Goal: Task Accomplishment & Management: Manage account settings

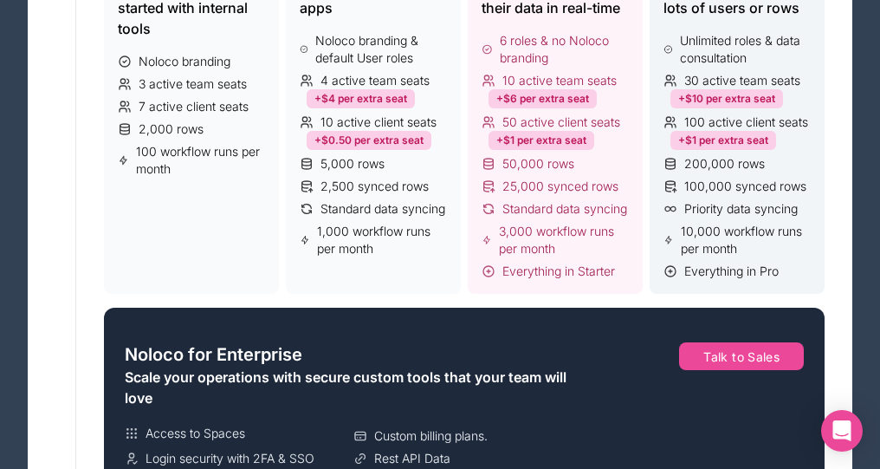
scroll to position [468, 0]
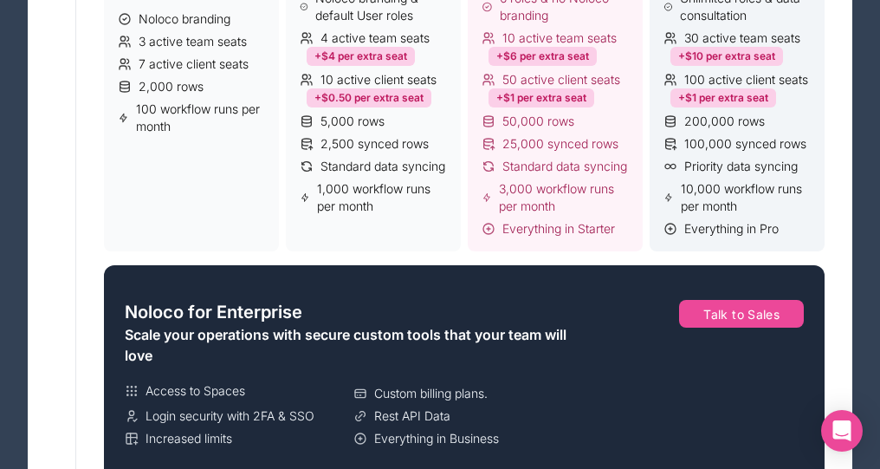
click at [807, 220] on div "Everything in Pro" at bounding box center [737, 228] width 147 height 17
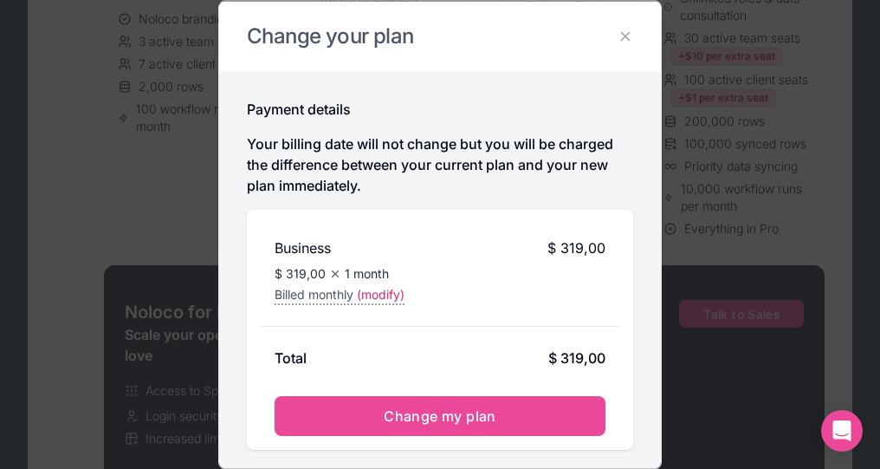
click at [626, 27] on h2 "Change your plan" at bounding box center [440, 36] width 386 height 28
click at [621, 36] on icon at bounding box center [626, 36] width 16 height 16
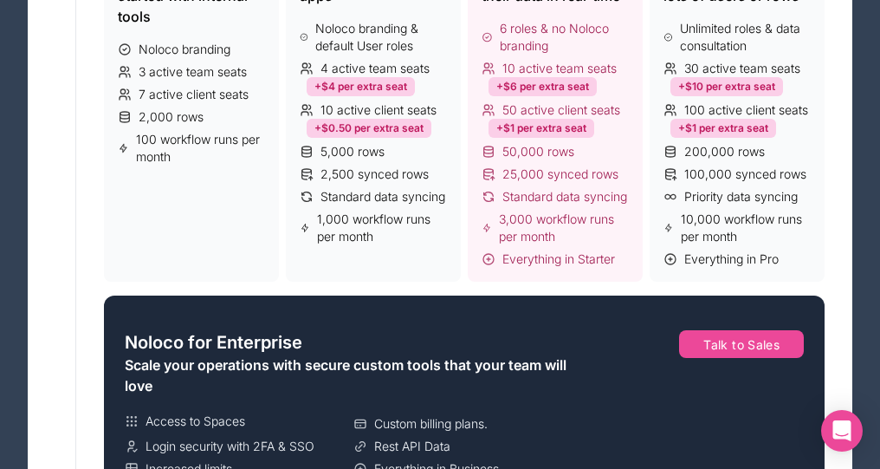
scroll to position [356, 0]
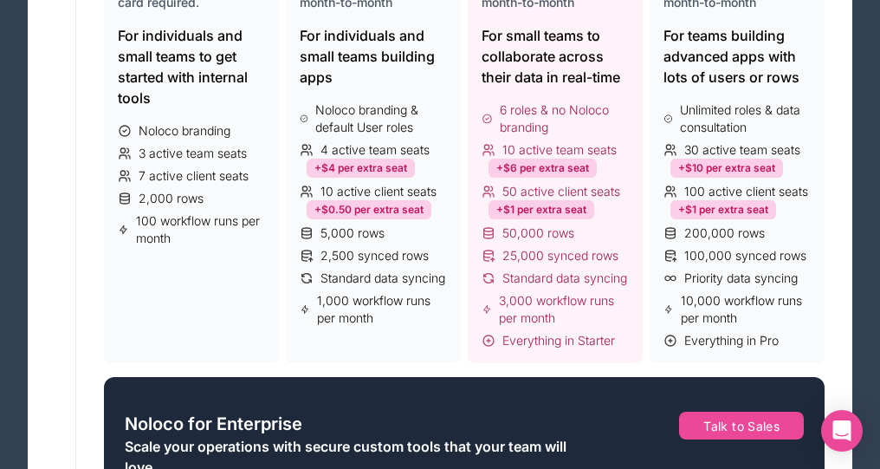
click at [571, 231] on span "50,000 rows" at bounding box center [539, 232] width 72 height 17
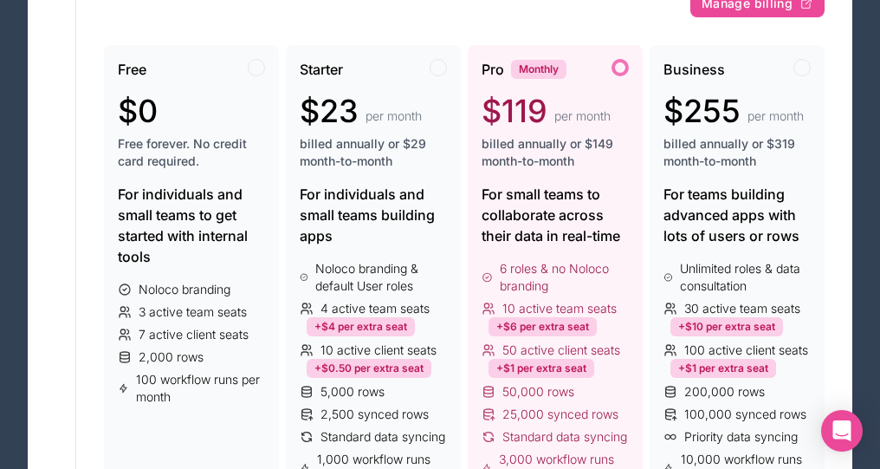
scroll to position [192, 0]
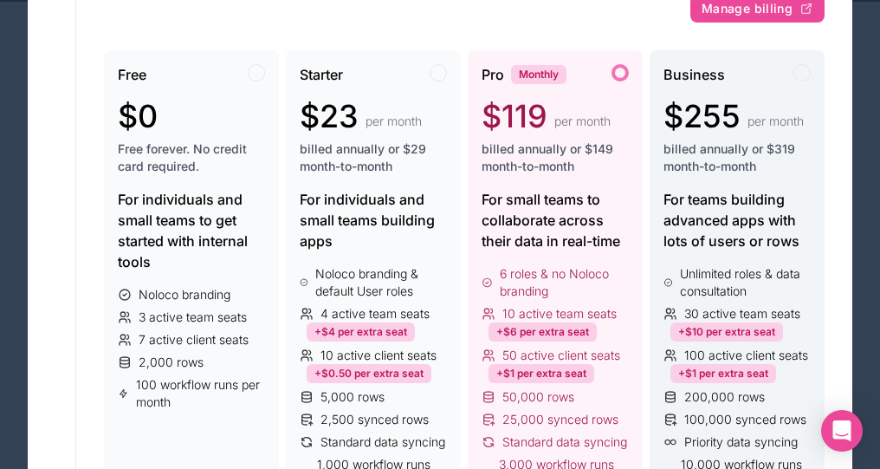
click at [770, 166] on span "billed annually or $319 month-to-month" at bounding box center [737, 157] width 147 height 35
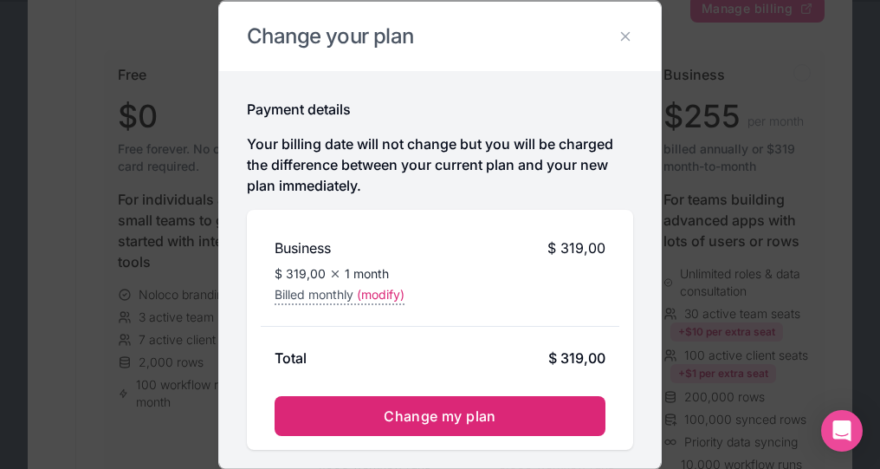
click at [550, 423] on button "Change my plan" at bounding box center [440, 415] width 331 height 40
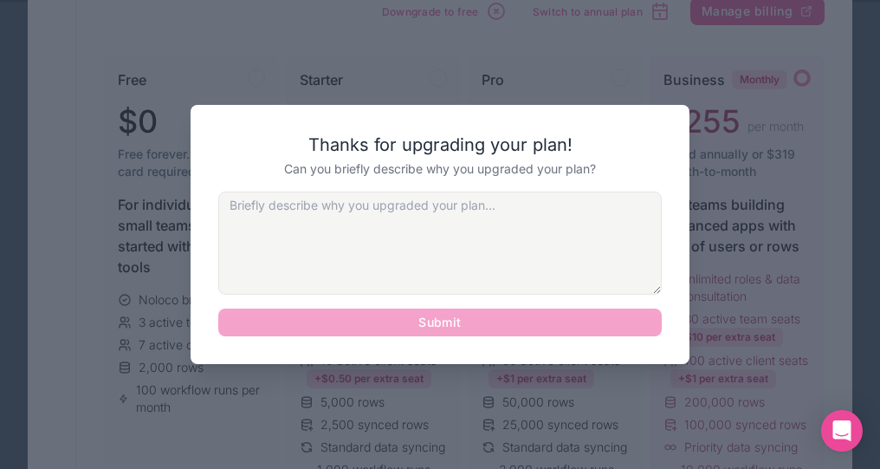
click at [593, 41] on div at bounding box center [440, 234] width 880 height 469
click at [617, 321] on div "Submit" at bounding box center [440, 263] width 444 height 145
click at [589, 241] on textarea at bounding box center [440, 242] width 444 height 103
click at [749, 224] on div at bounding box center [440, 234] width 880 height 469
drag, startPoint x: 424, startPoint y: 163, endPoint x: 507, endPoint y: 163, distance: 83.2
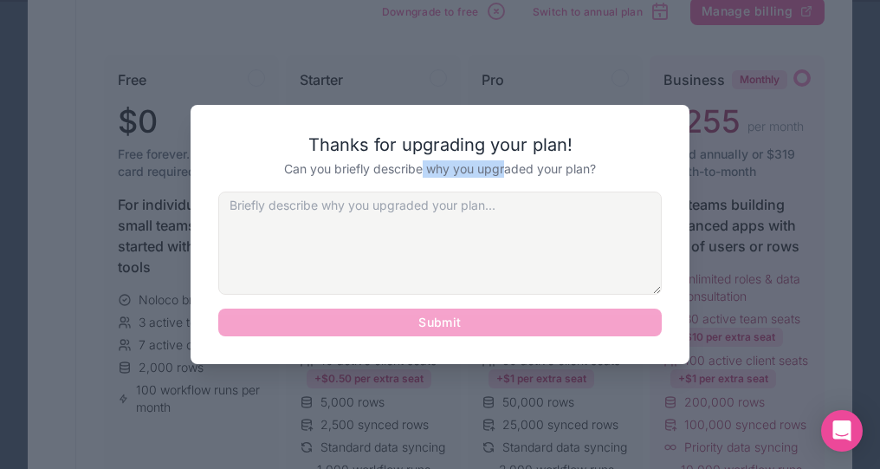
click at [508, 163] on h2 "Can you briefly describe why you upgraded your plan?" at bounding box center [440, 168] width 444 height 17
click at [507, 163] on h2 "Can you briefly describe why you upgraded your plan?" at bounding box center [440, 168] width 444 height 17
click at [202, 47] on div at bounding box center [440, 234] width 880 height 469
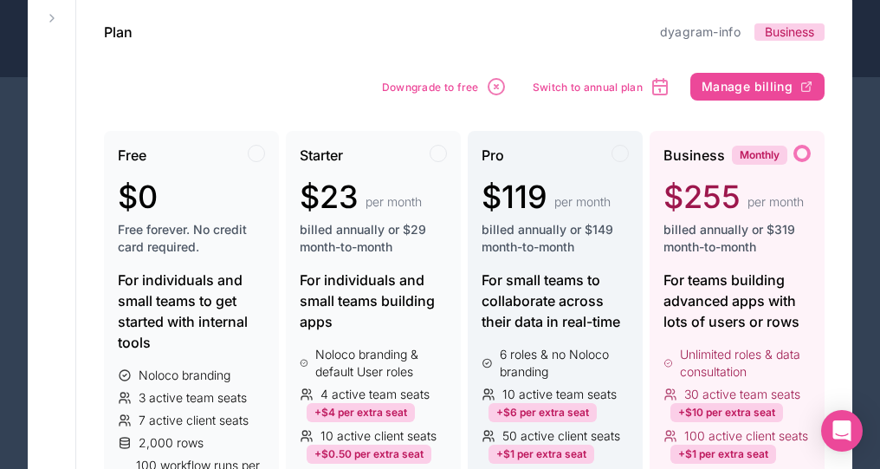
scroll to position [144, 0]
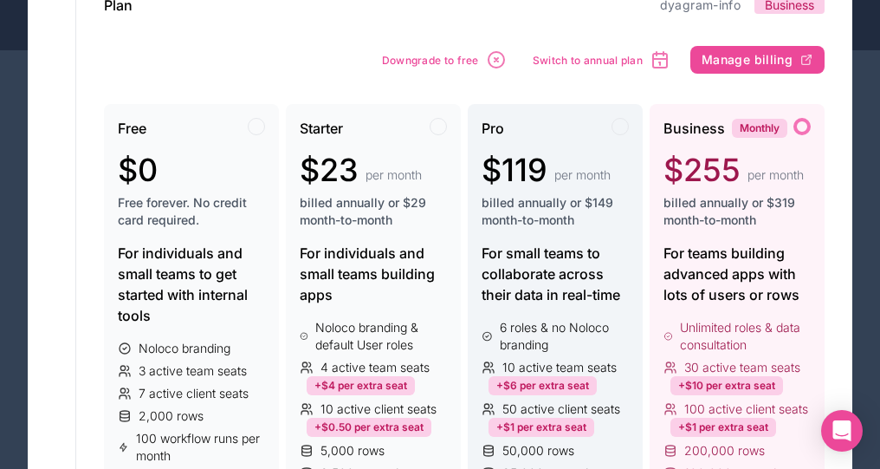
click at [577, 209] on span "billed annually or $149 month-to-month" at bounding box center [555, 211] width 147 height 35
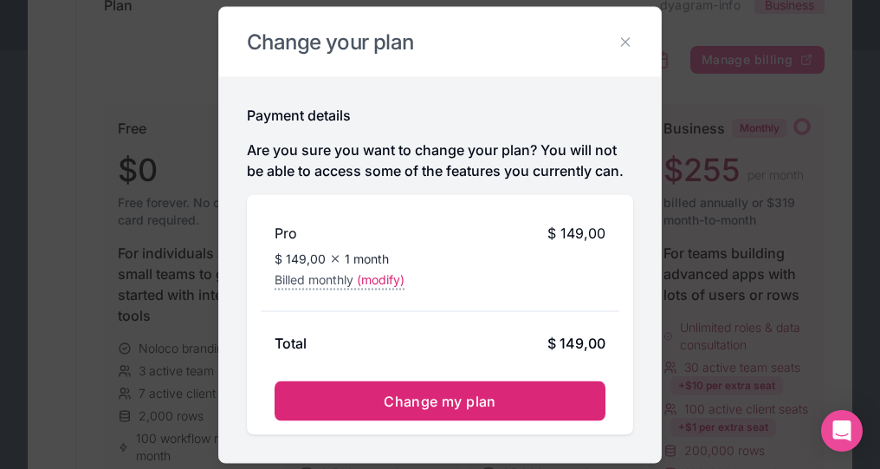
click at [529, 402] on button "Change my plan" at bounding box center [440, 400] width 331 height 40
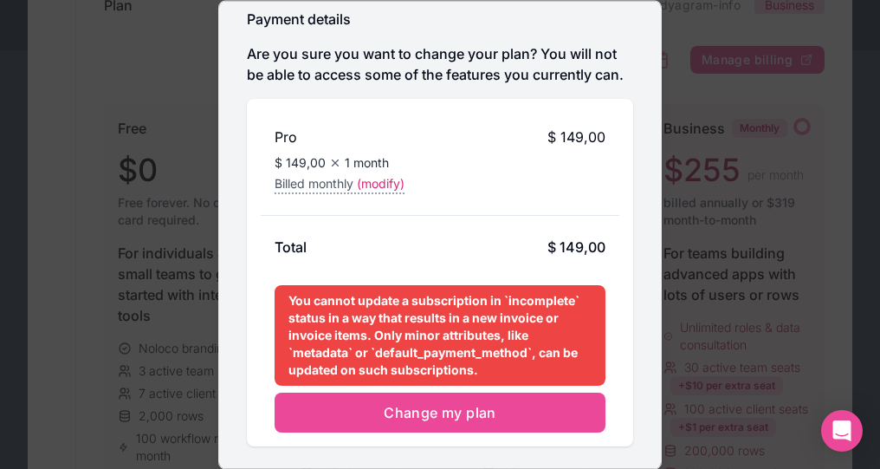
scroll to position [95, 0]
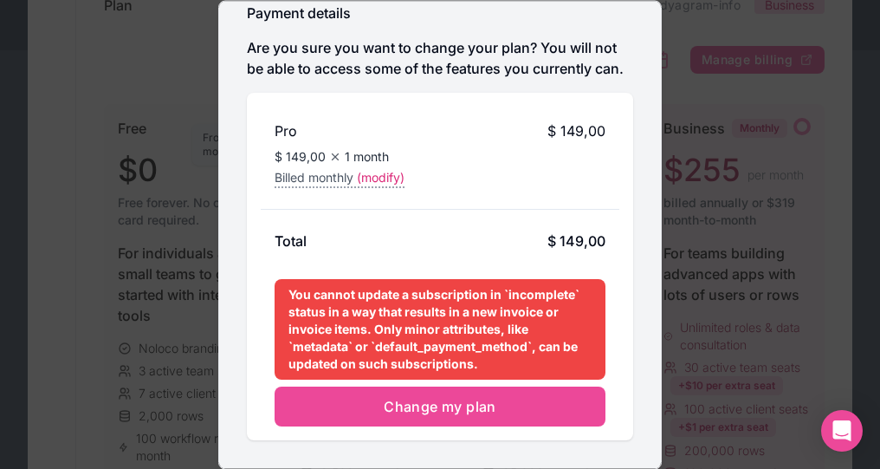
click at [388, 178] on span "(modify)" at bounding box center [381, 177] width 48 height 17
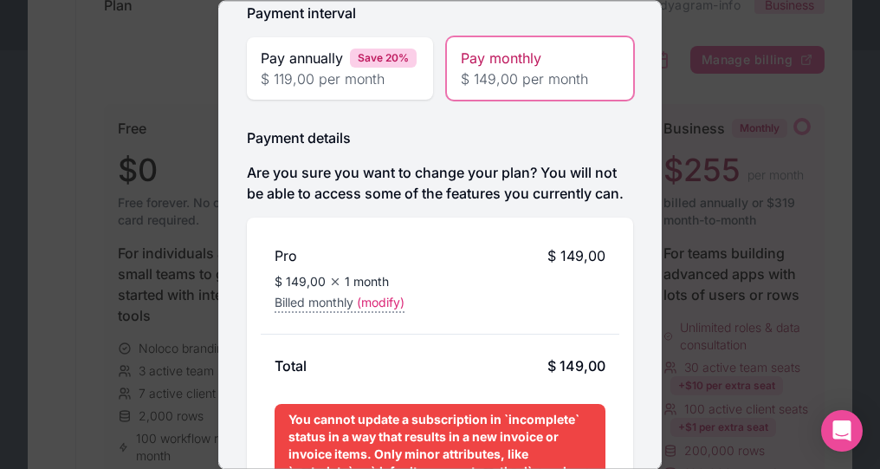
click at [529, 65] on span "Pay monthly" at bounding box center [501, 58] width 81 height 21
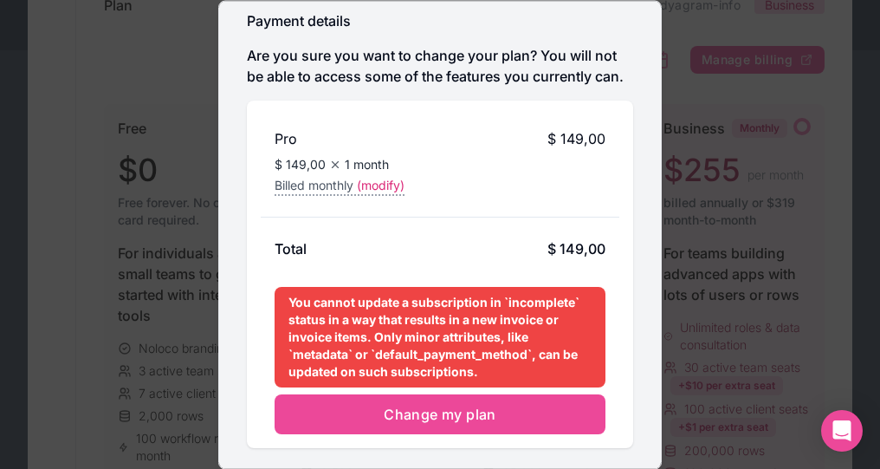
scroll to position [220, 0]
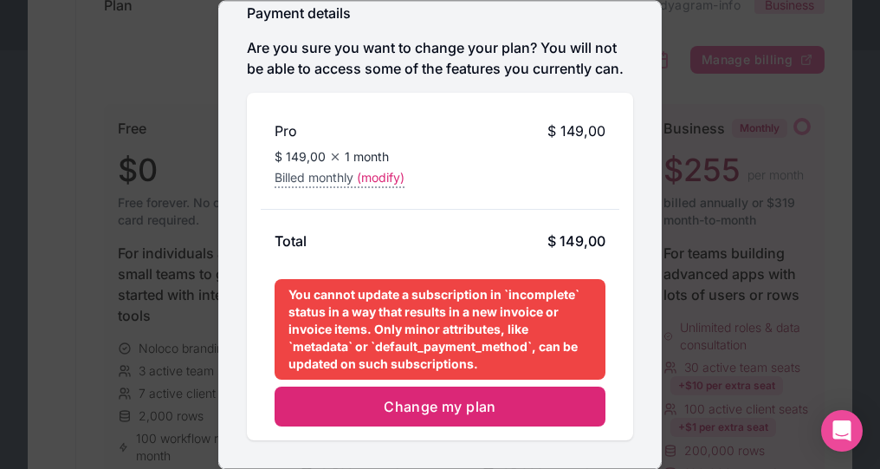
click at [458, 402] on span "Change my plan" at bounding box center [440, 406] width 113 height 17
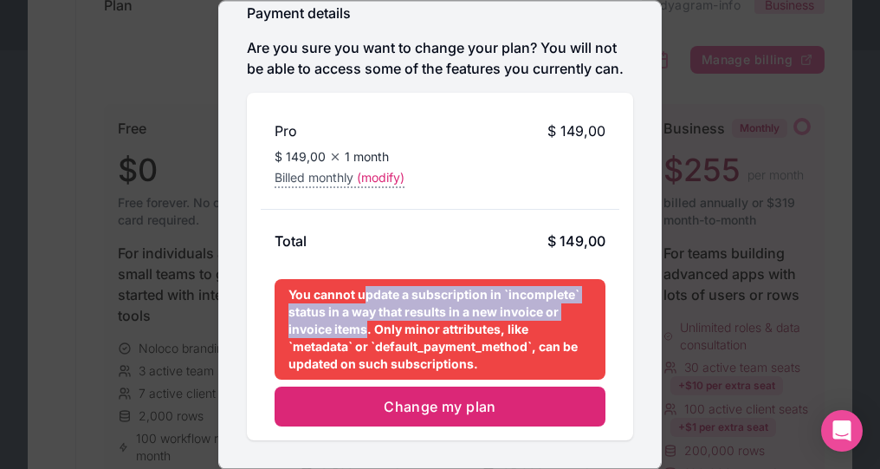
drag, startPoint x: 362, startPoint y: 297, endPoint x: 367, endPoint y: 333, distance: 35.9
click at [367, 333] on div "You cannot update a subscription in `incomplete` status in a way that results i…" at bounding box center [440, 329] width 331 height 101
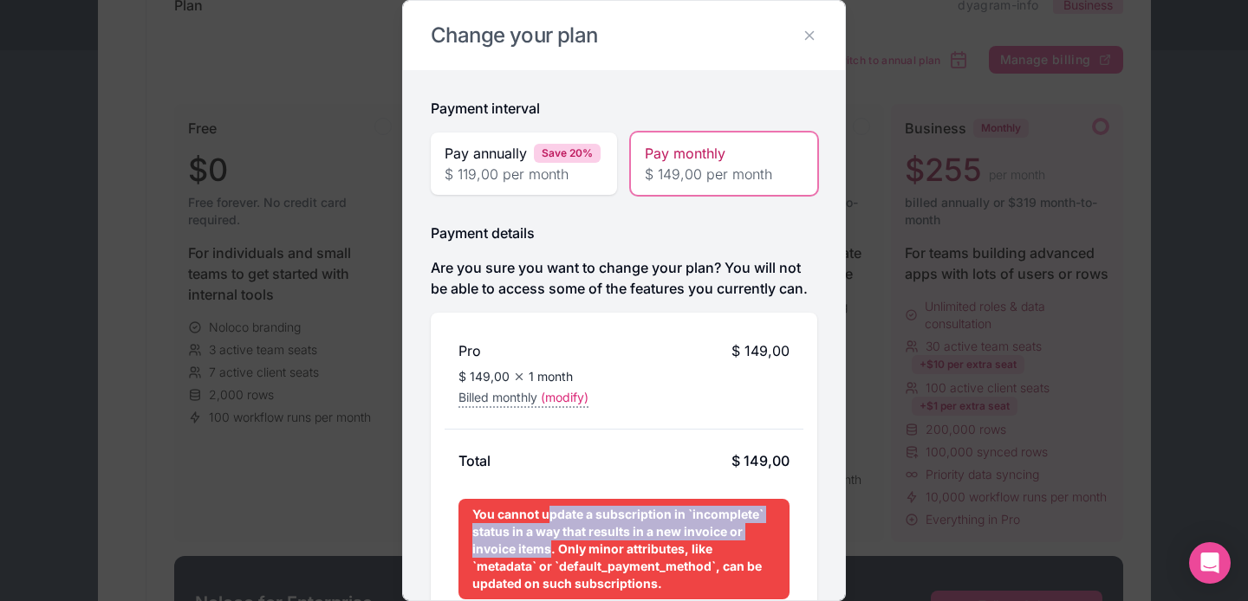
scroll to position [88, 0]
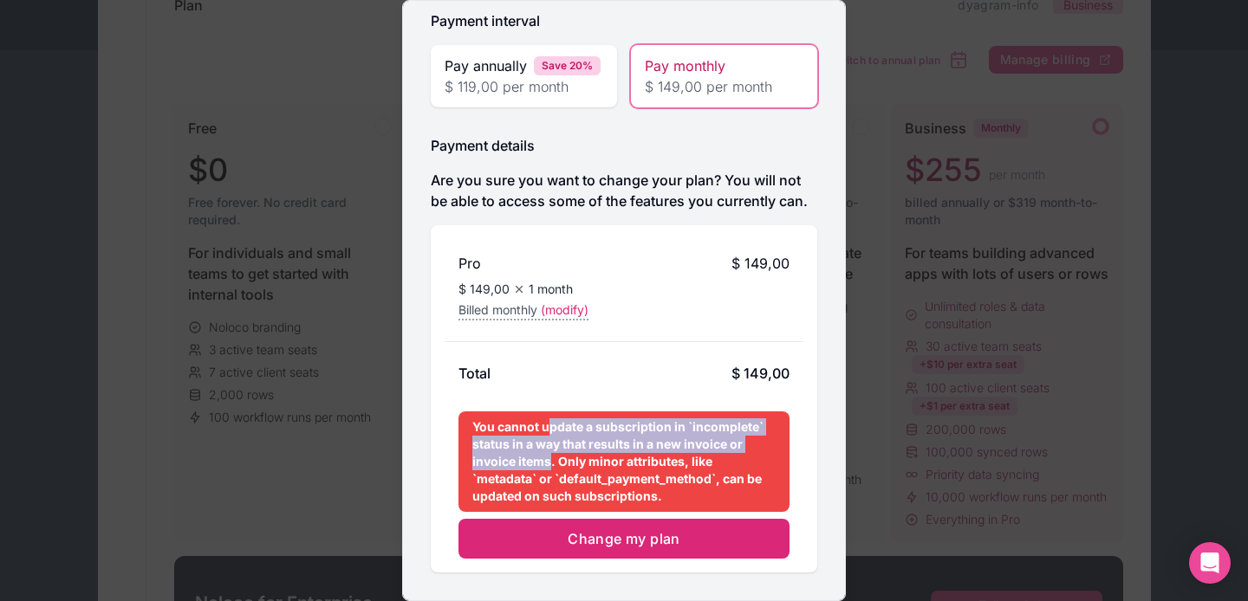
click at [699, 468] on button "Change my plan" at bounding box center [623, 539] width 331 height 40
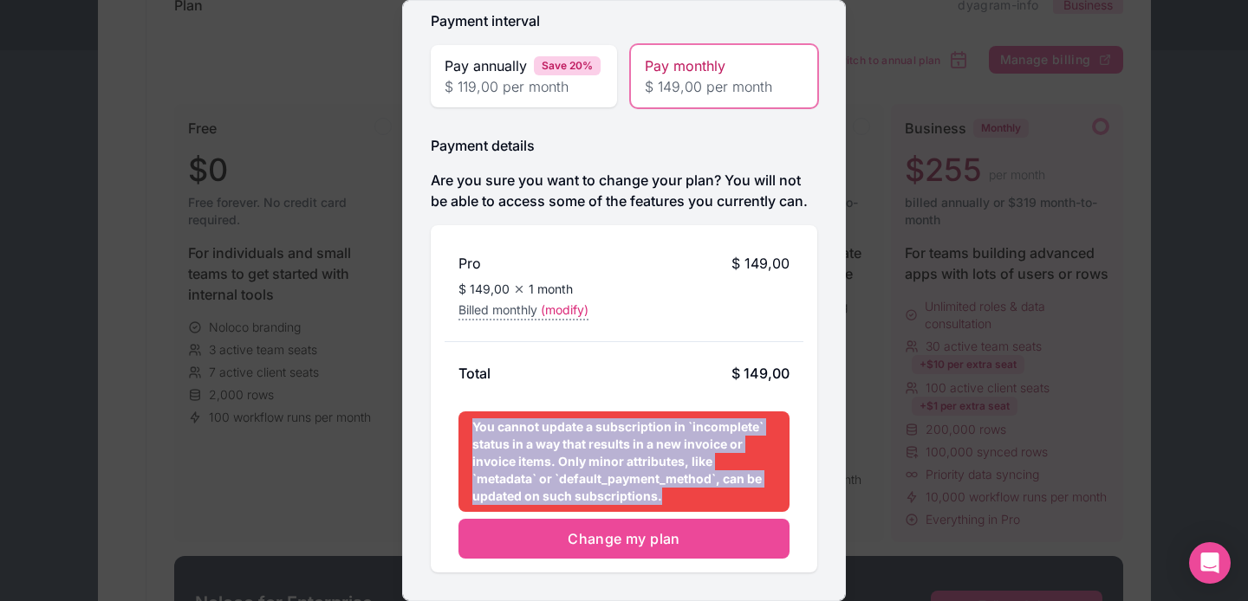
drag, startPoint x: 470, startPoint y: 431, endPoint x: 684, endPoint y: 492, distance: 222.4
click at [684, 468] on div "You cannot update a subscription in `incomplete` status in a way that results i…" at bounding box center [623, 462] width 331 height 101
copy div "You cannot update a subscription in `incomplete` status in a way that results i…"
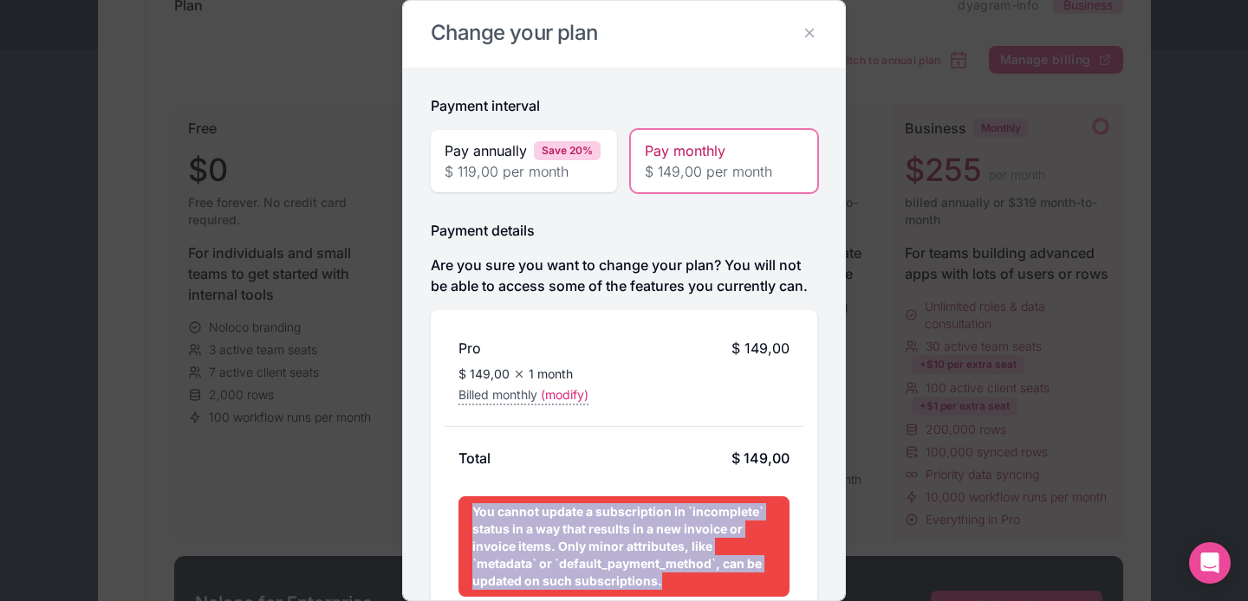
scroll to position [3, 0]
click at [814, 26] on icon at bounding box center [809, 32] width 16 height 16
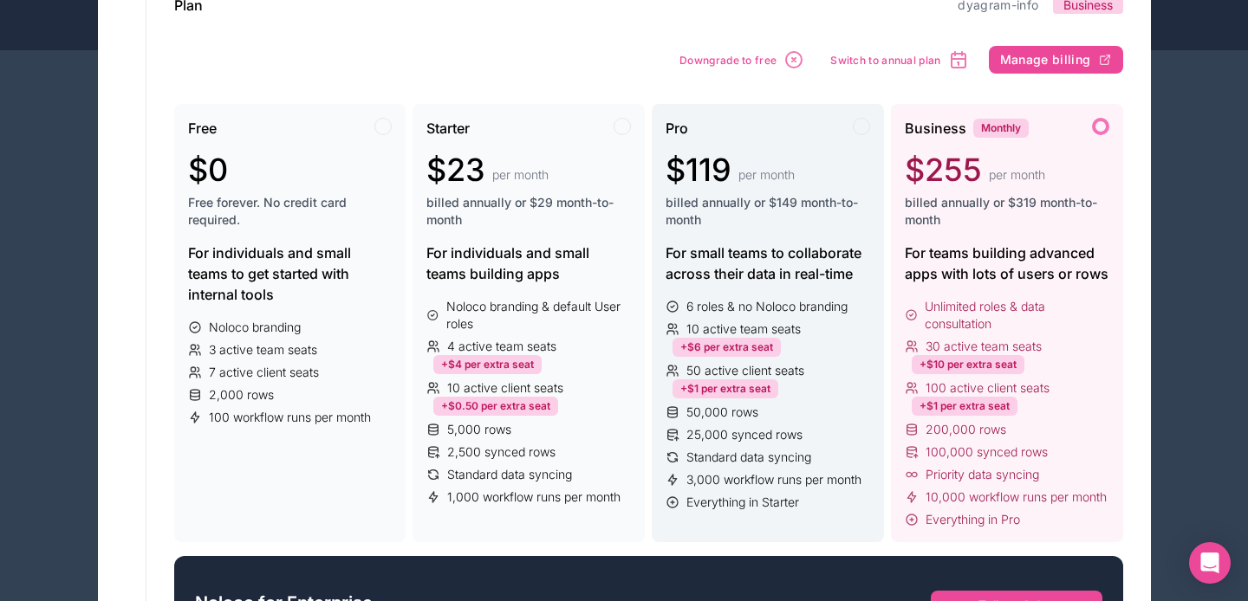
click at [859, 128] on div at bounding box center [861, 126] width 17 height 17
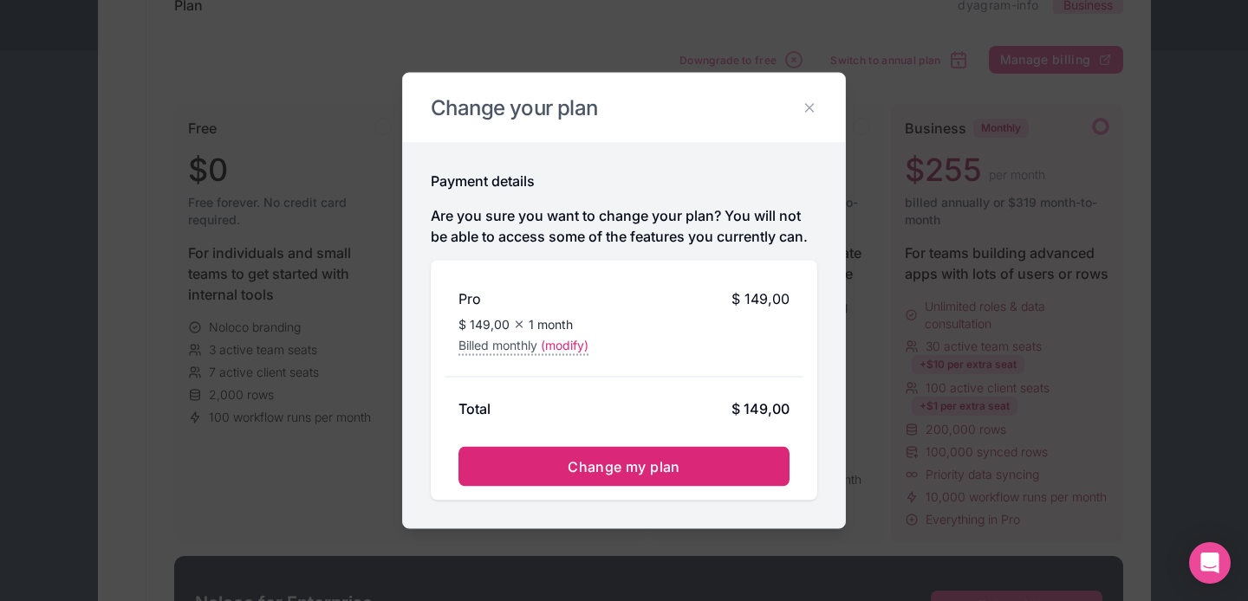
click at [677, 453] on button "Change my plan" at bounding box center [623, 467] width 331 height 40
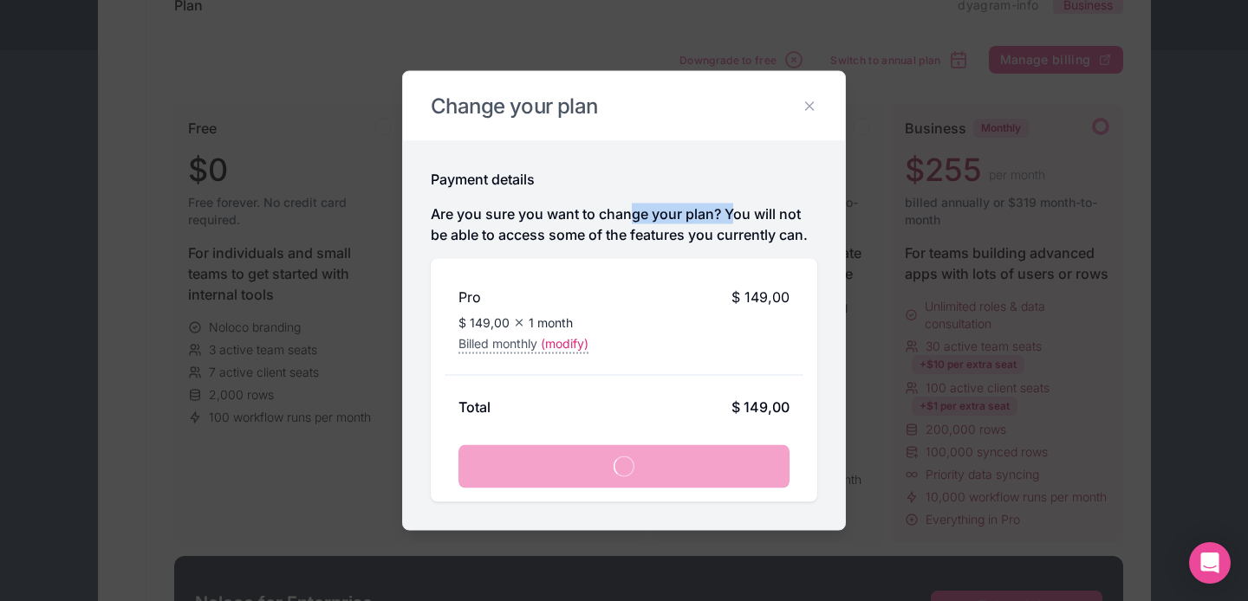
drag, startPoint x: 633, startPoint y: 209, endPoint x: 732, endPoint y: 215, distance: 99.0
click at [732, 215] on p "Are you sure you want to change your plan? You will not be able to access some …" at bounding box center [624, 225] width 386 height 42
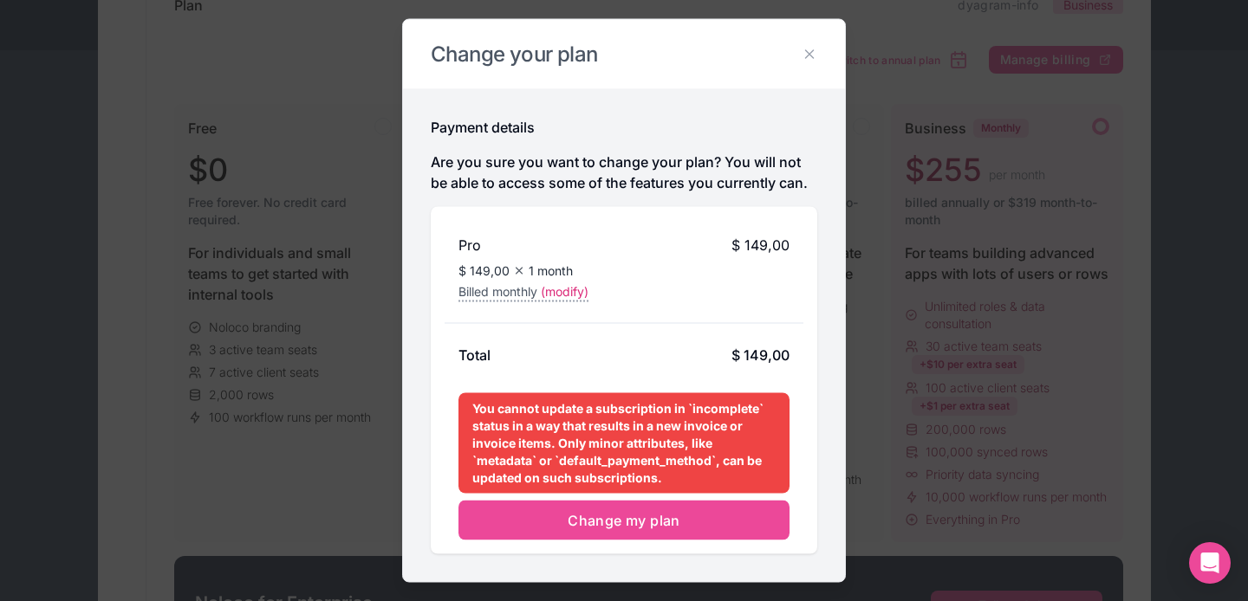
click at [517, 465] on div "You cannot update a subscription in `incomplete` status in a way that results i…" at bounding box center [623, 443] width 331 height 101
drag, startPoint x: 503, startPoint y: 480, endPoint x: 654, endPoint y: 480, distance: 151.6
click at [654, 468] on div "You cannot update a subscription in `incomplete` status in a way that results i…" at bounding box center [623, 443] width 331 height 101
drag, startPoint x: 627, startPoint y: 480, endPoint x: 509, endPoint y: 480, distance: 118.7
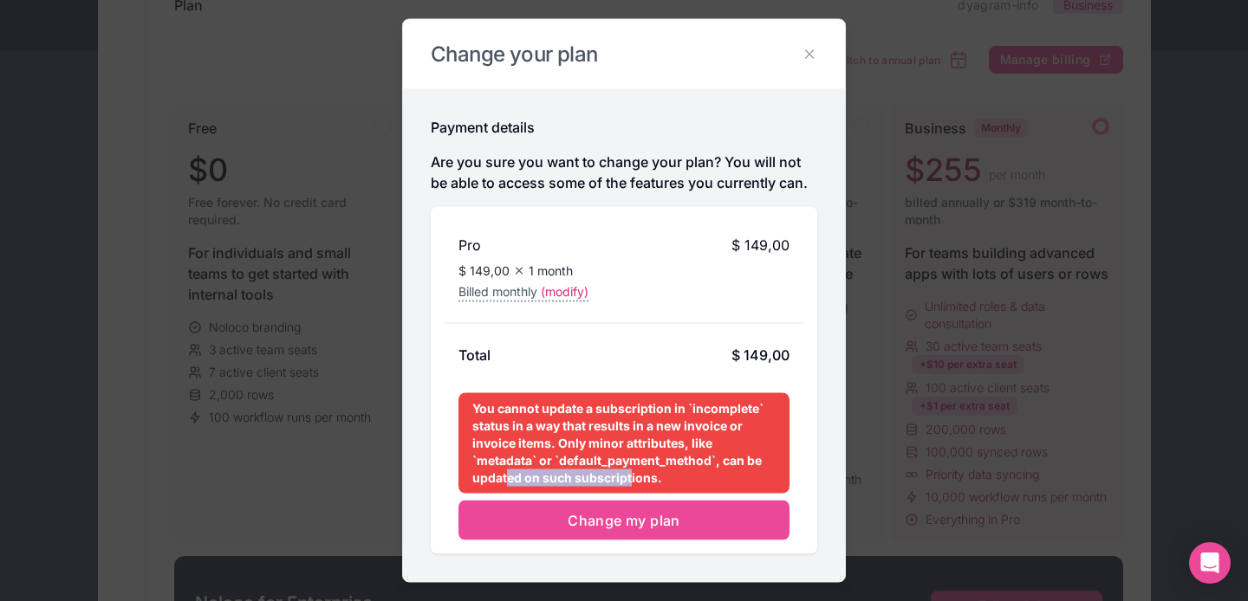
click at [509, 468] on div "You cannot update a subscription in `incomplete` status in a way that results i…" at bounding box center [623, 443] width 331 height 101
click at [803, 58] on icon at bounding box center [809, 55] width 16 height 16
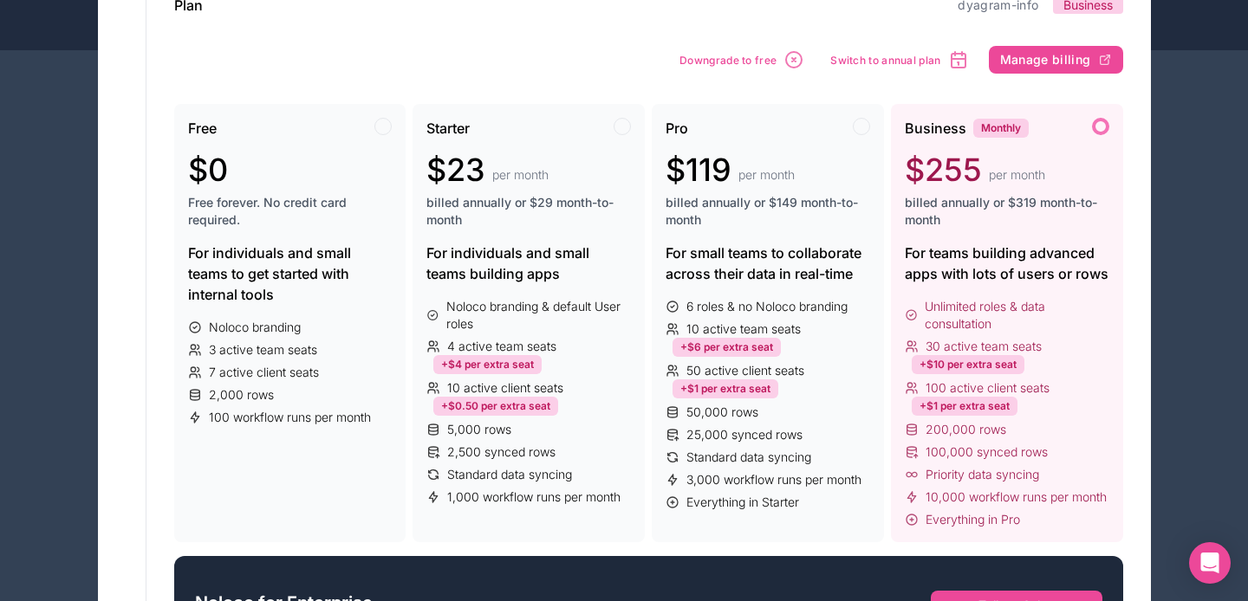
click at [712, 11] on div "Plan dyagram-info Business" at bounding box center [648, 5] width 949 height 21
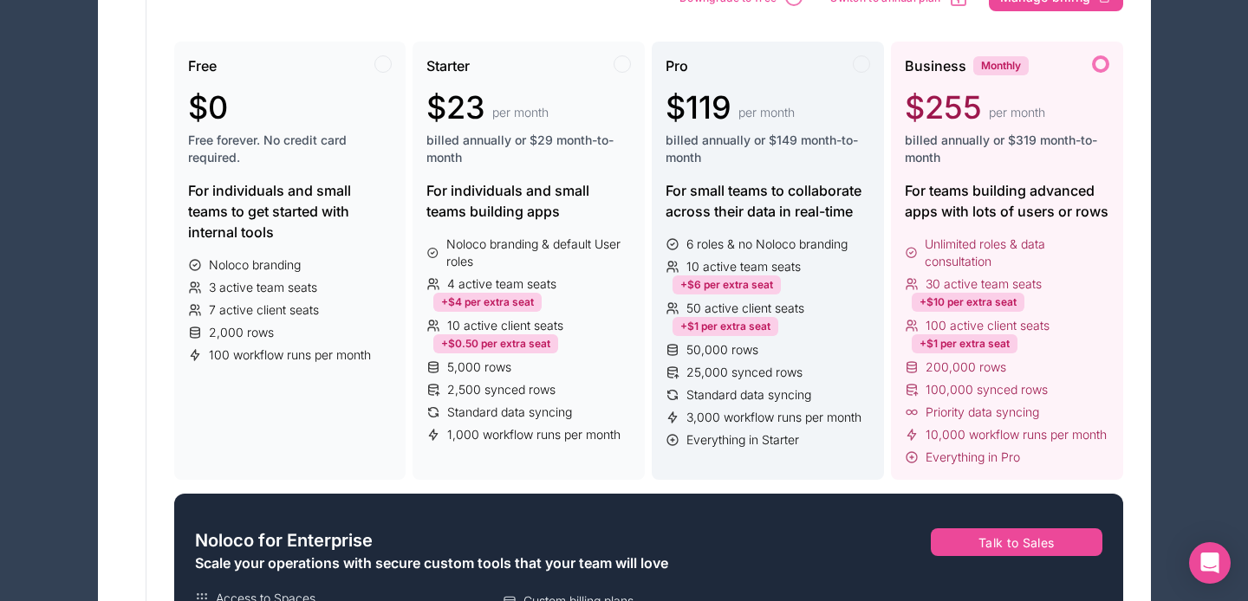
scroll to position [243, 0]
